Goal: Use online tool/utility: Utilize a website feature to perform a specific function

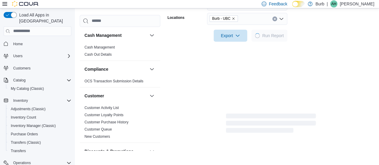
scroll to position [394, 0]
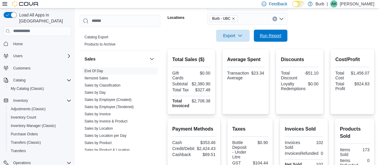
click at [265, 34] on span "Run Report" at bounding box center [271, 36] width 22 height 6
drag, startPoint x: 0, startPoint y: 0, endPoint x: 265, endPoint y: 33, distance: 266.7
click at [265, 33] on span "Run Report" at bounding box center [271, 35] width 22 height 6
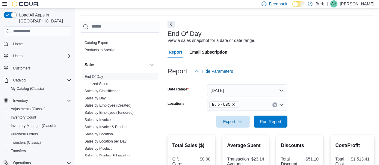
scroll to position [0, 0]
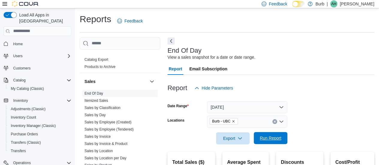
click at [271, 140] on span "Run Report" at bounding box center [271, 138] width 22 height 6
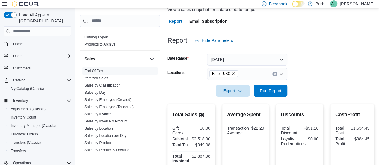
scroll to position [54, 0]
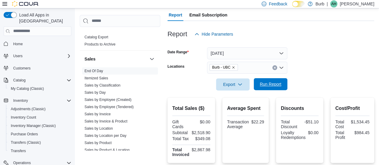
click at [259, 88] on span "Run Report" at bounding box center [271, 84] width 26 height 12
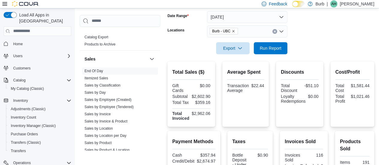
scroll to position [90, 0]
click at [271, 48] on span "Run Report" at bounding box center [271, 48] width 22 height 6
click at [269, 46] on span "Run Report" at bounding box center [271, 48] width 22 height 6
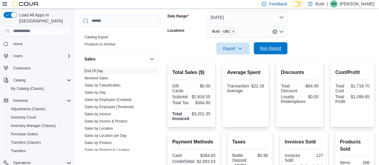
click at [269, 46] on span "Run Report" at bounding box center [271, 48] width 22 height 6
click at [270, 50] on span "Run Report" at bounding box center [271, 48] width 22 height 6
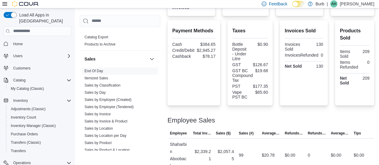
scroll to position [247, 0]
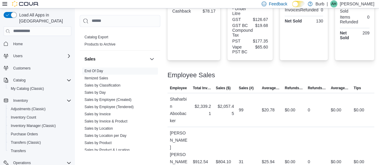
drag, startPoint x: 340, startPoint y: 50, endPoint x: 366, endPoint y: 72, distance: 34.5
click at [366, 72] on div "Employee Sales" at bounding box center [271, 75] width 207 height 7
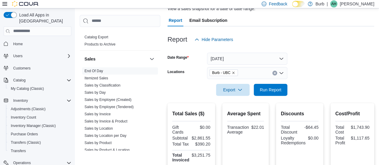
scroll to position [53, 0]
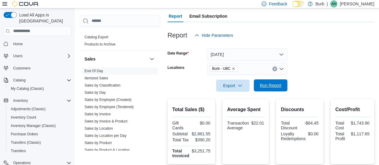
click at [275, 90] on span "Run Report" at bounding box center [271, 85] width 26 height 12
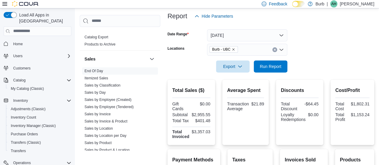
scroll to position [64, 0]
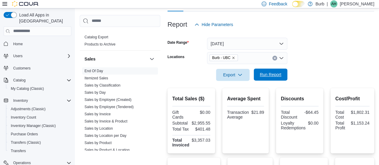
click at [266, 79] on span "Run Report" at bounding box center [271, 75] width 26 height 12
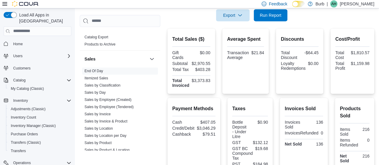
scroll to position [124, 0]
